Goal: Navigation & Orientation: Find specific page/section

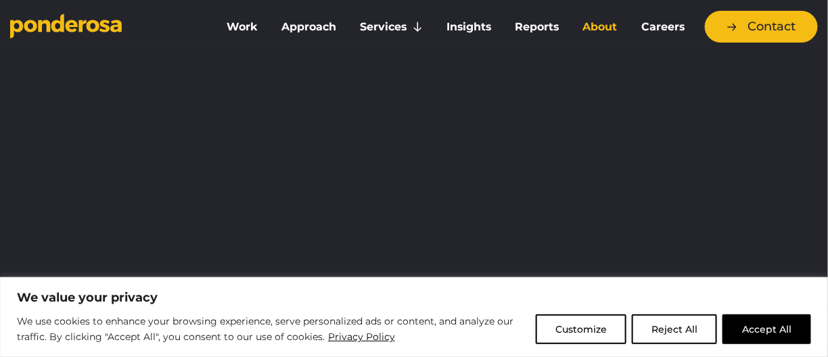
click at [600, 27] on link "About" at bounding box center [600, 27] width 53 height 28
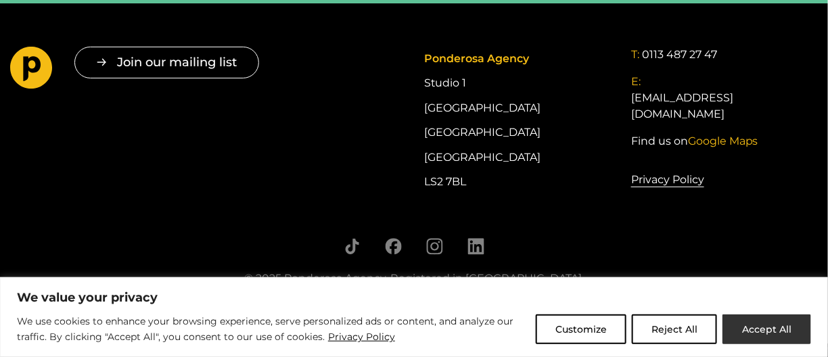
scroll to position [3263, 0]
